Goal: Check status: Check status

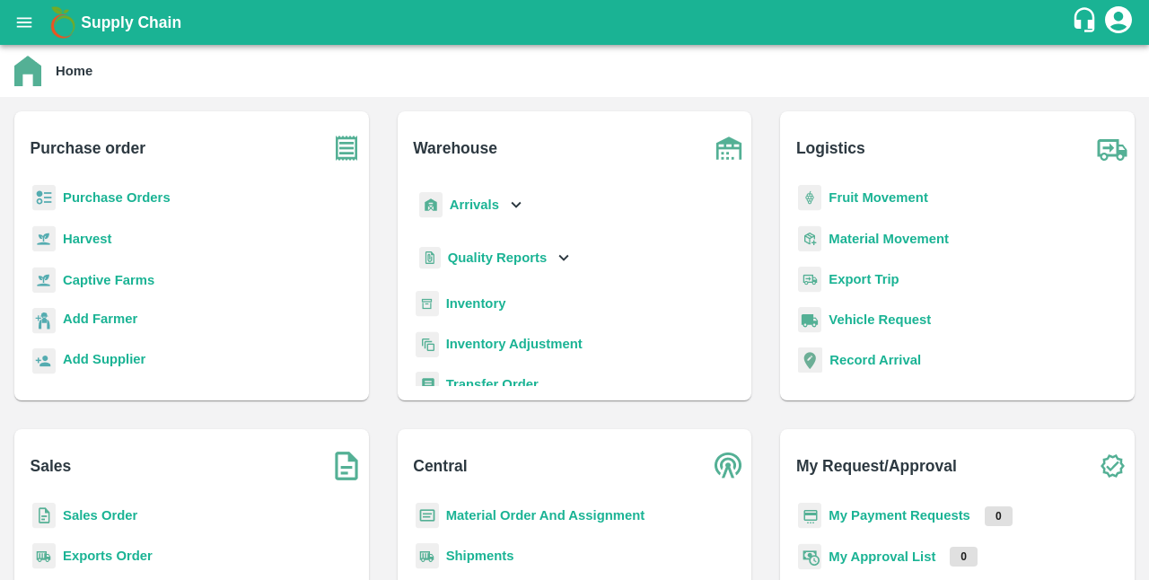
click at [141, 195] on b "Purchase Orders" at bounding box center [117, 197] width 108 height 14
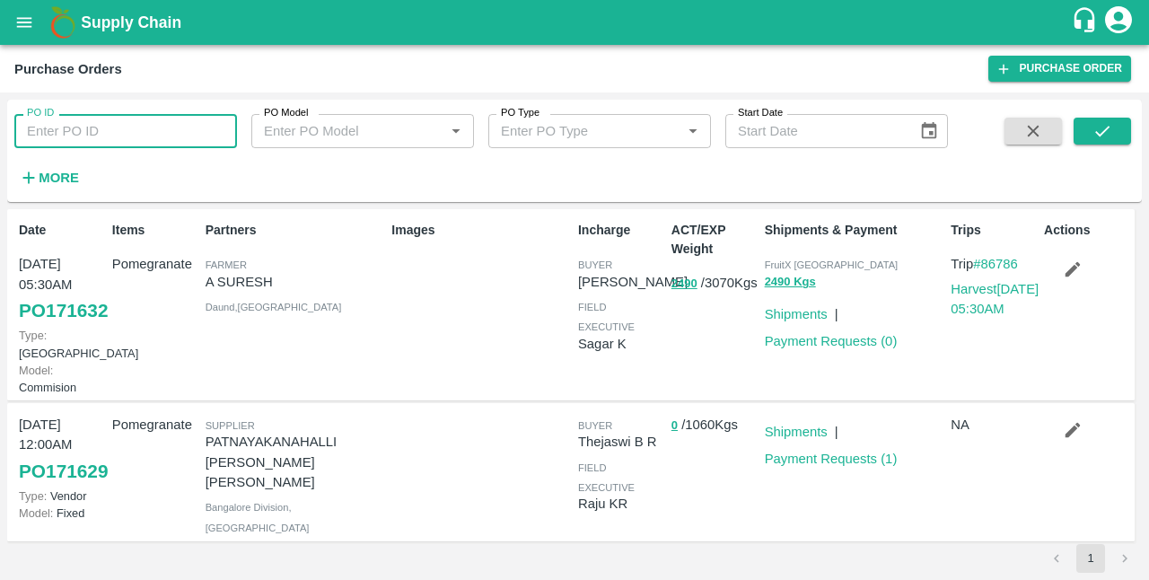
click at [122, 128] on input "PO ID" at bounding box center [125, 131] width 223 height 34
type input "164567"
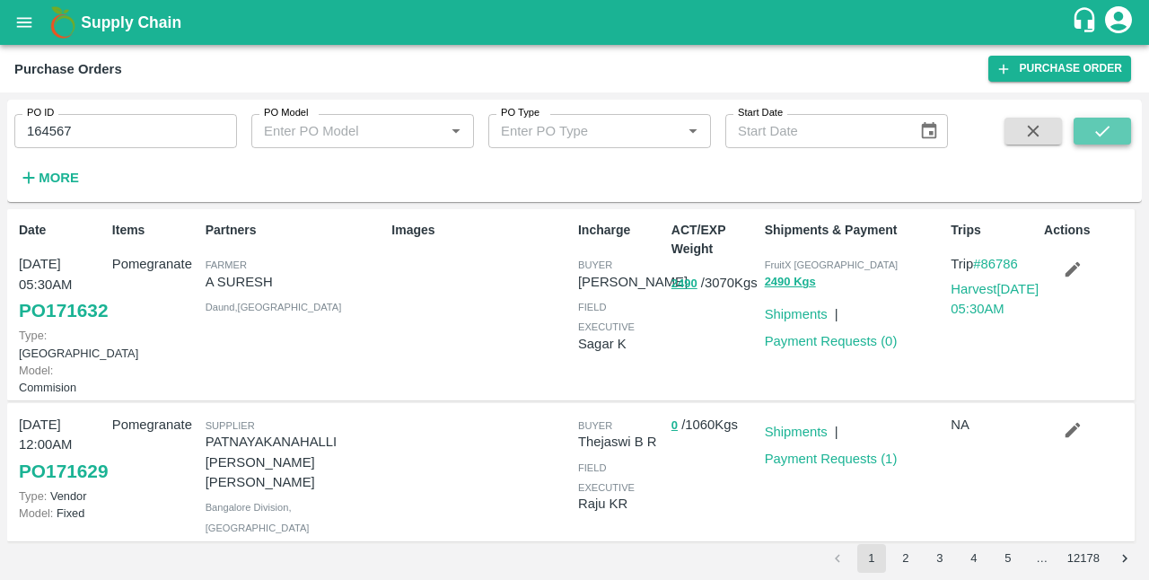
click at [1102, 136] on icon "submit" at bounding box center [1102, 131] width 20 height 20
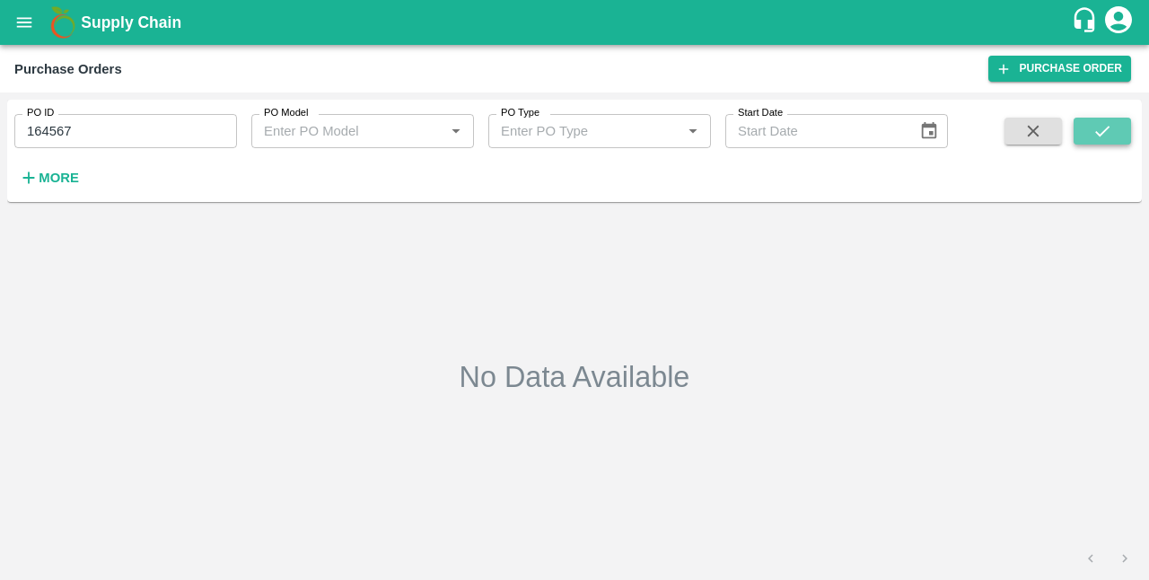
click at [1102, 136] on icon "submit" at bounding box center [1102, 131] width 20 height 20
click at [448, 132] on icon "Open" at bounding box center [456, 131] width 20 height 20
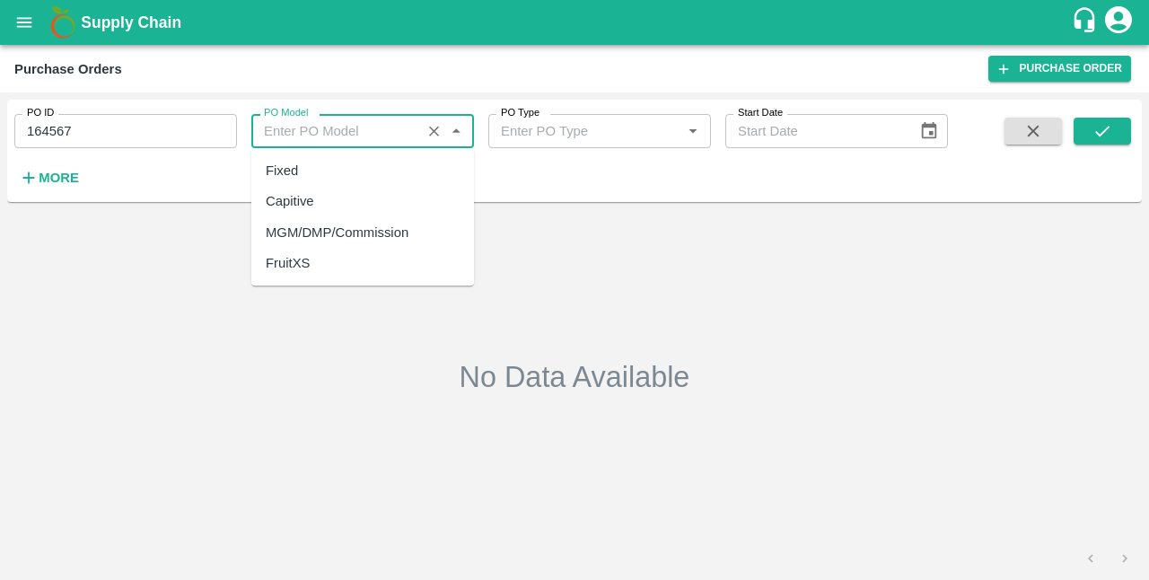
click at [361, 204] on div "Capitive" at bounding box center [362, 202] width 223 height 31
type input "Capitive"
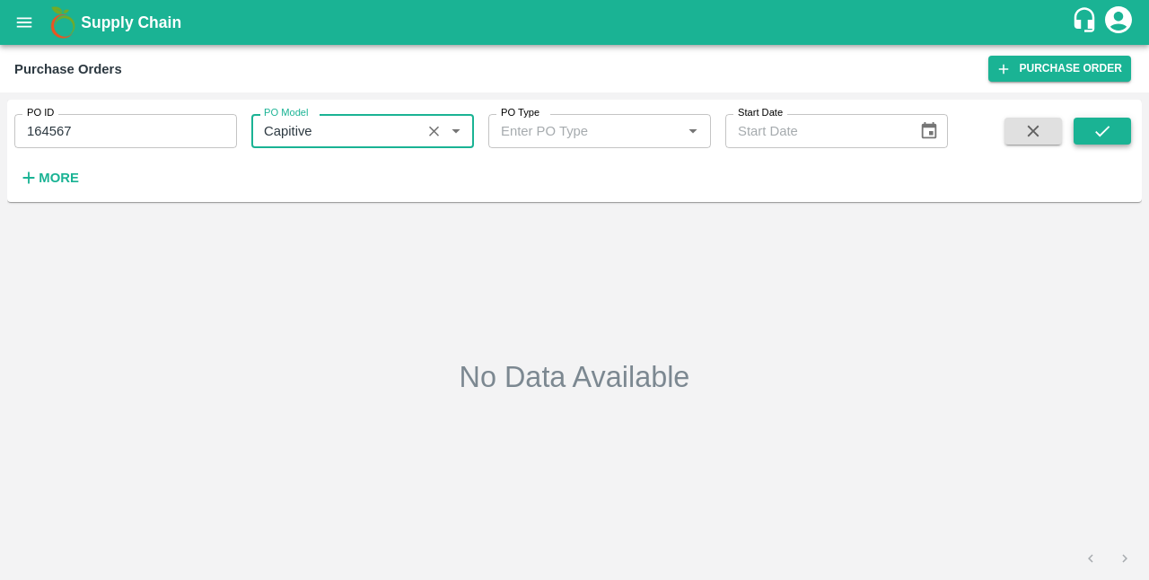
click at [1101, 135] on icon "submit" at bounding box center [1102, 131] width 14 height 11
click at [695, 129] on icon "Open" at bounding box center [692, 131] width 8 height 4
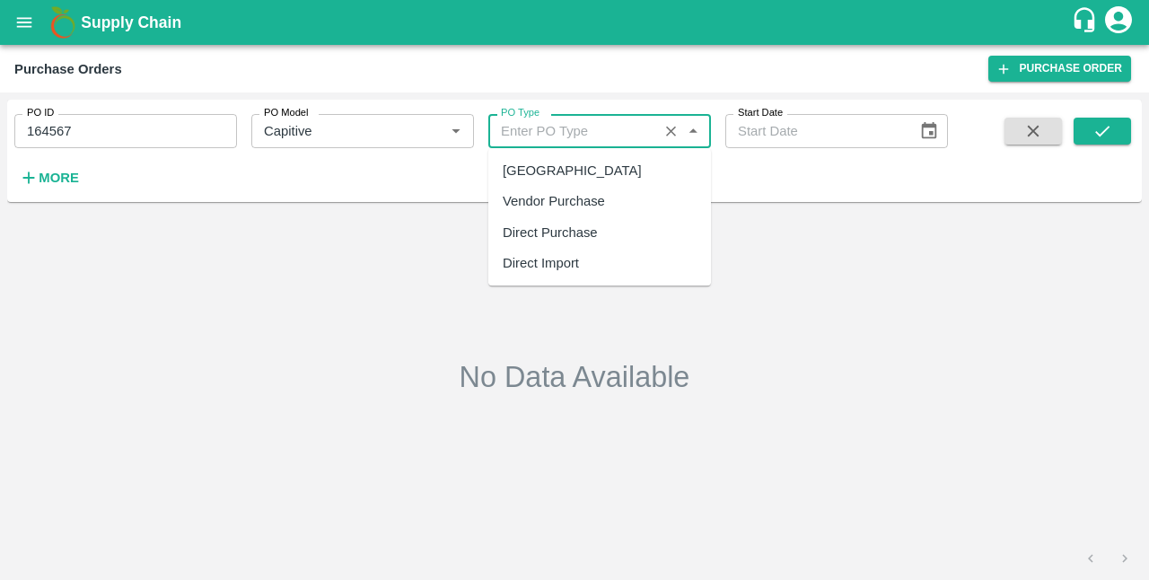
click at [654, 167] on div "[GEOGRAPHIC_DATA]" at bounding box center [599, 170] width 223 height 31
type input "[GEOGRAPHIC_DATA]"
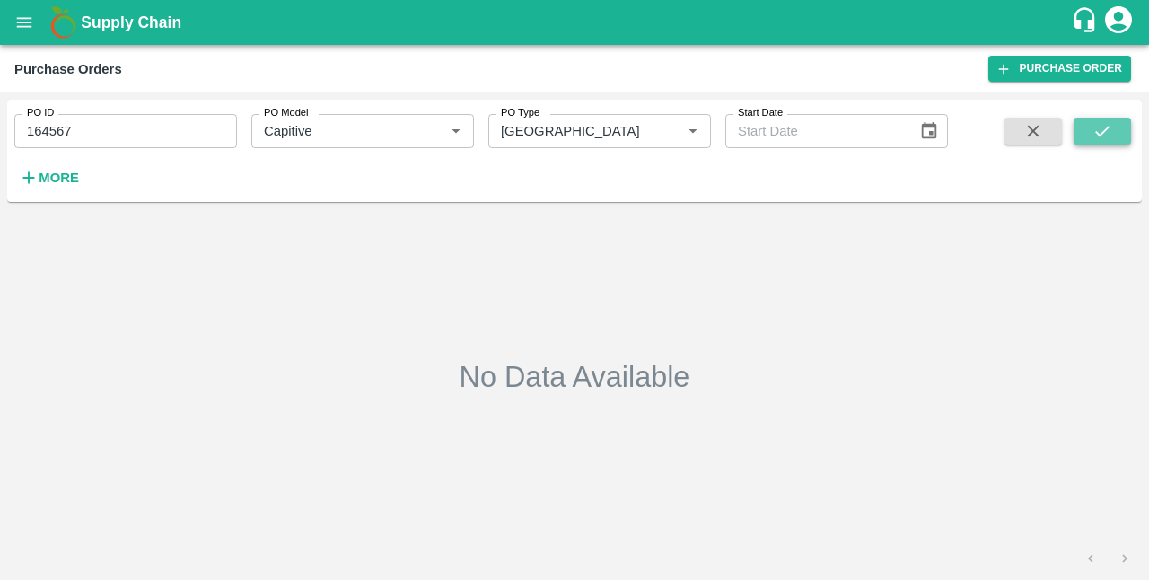
click at [1096, 129] on icon "submit" at bounding box center [1102, 131] width 20 height 20
click at [43, 174] on strong "More" at bounding box center [59, 178] width 40 height 14
